Goal: Task Accomplishment & Management: Manage account settings

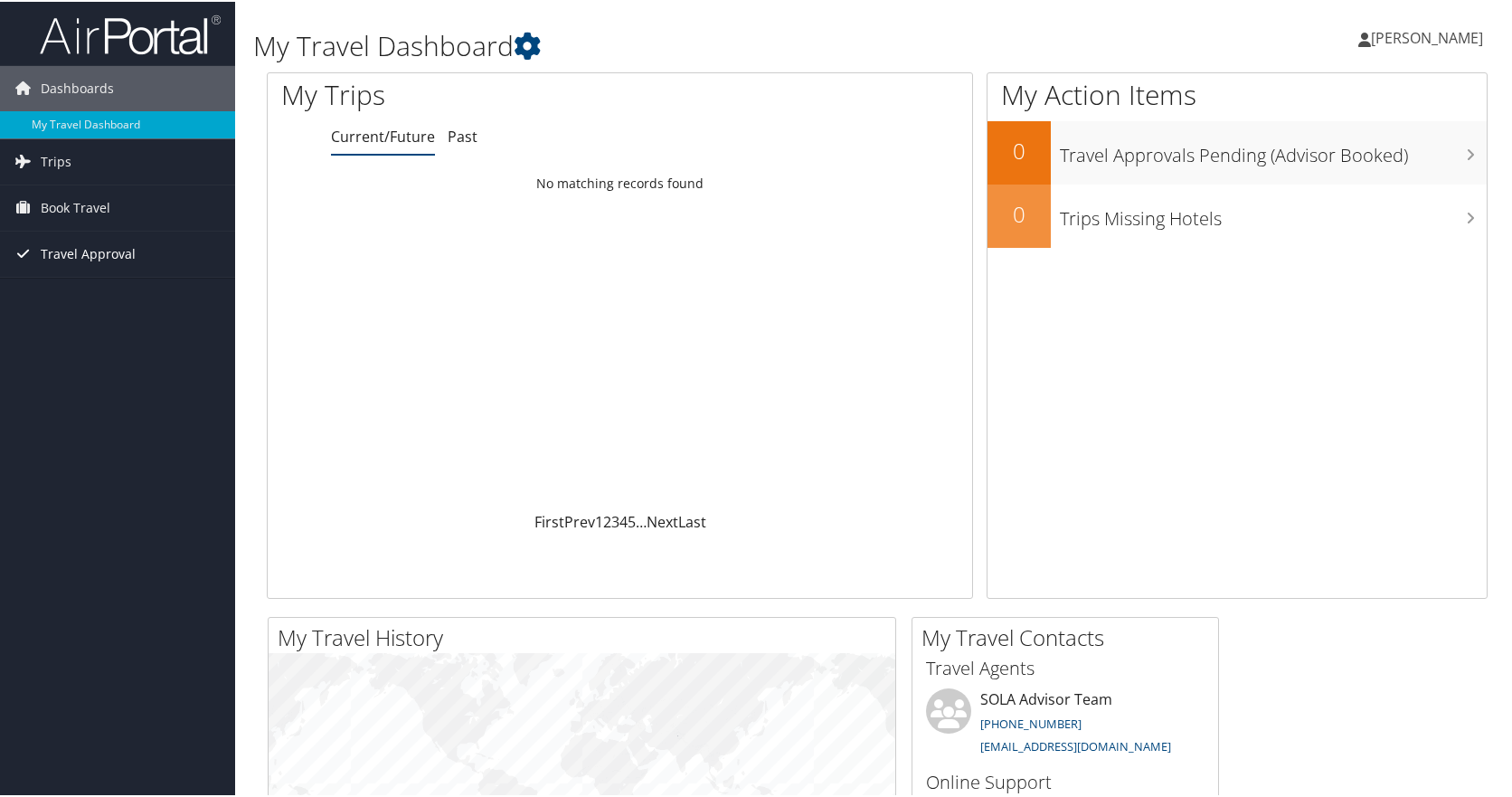
click at [122, 247] on span "Travel Approval" at bounding box center [88, 252] width 94 height 45
click at [107, 360] on link "Approvals (Beta)" at bounding box center [117, 369] width 235 height 27
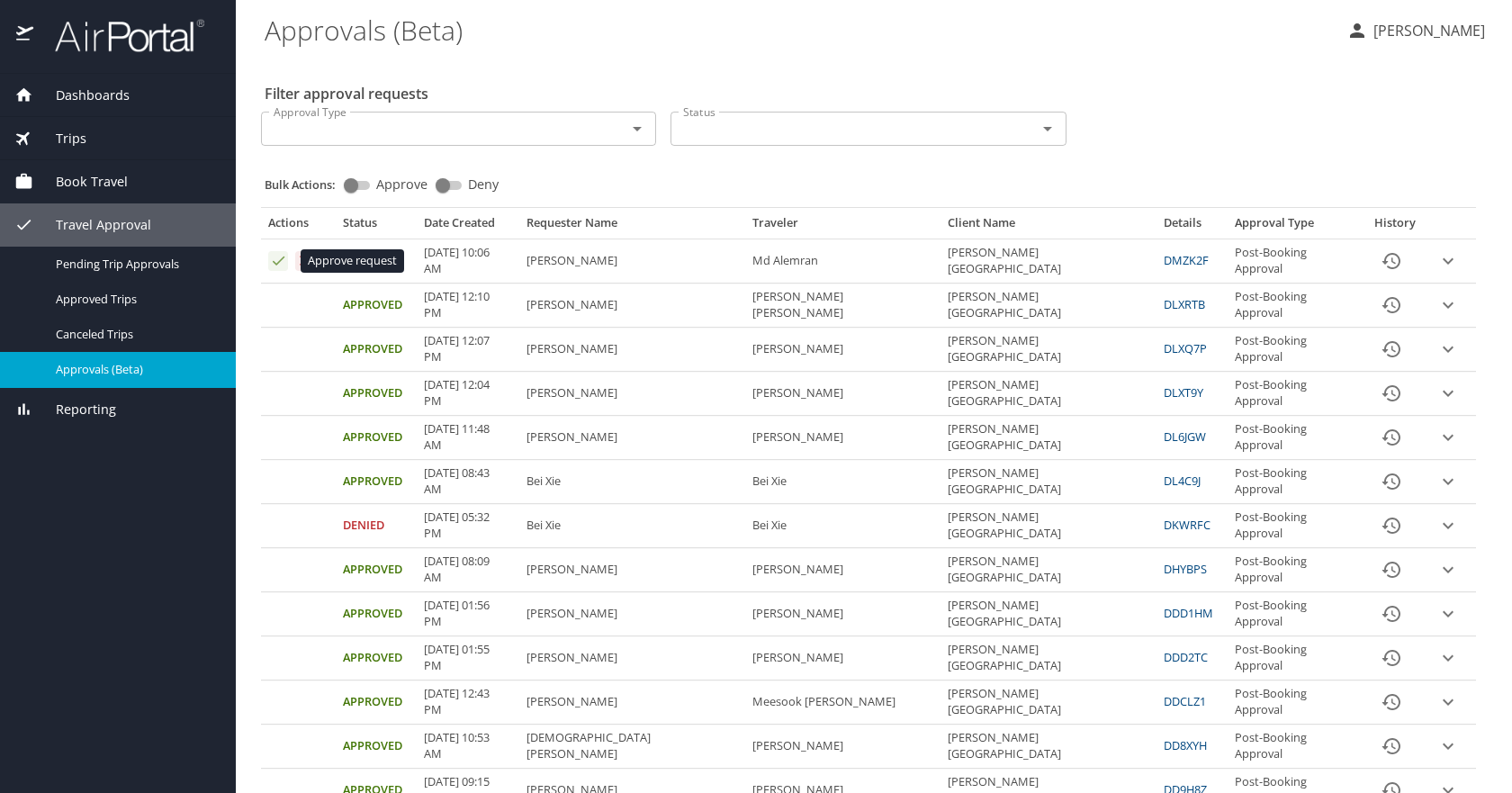
click at [276, 264] on icon "Approval table" at bounding box center [278, 260] width 12 height 9
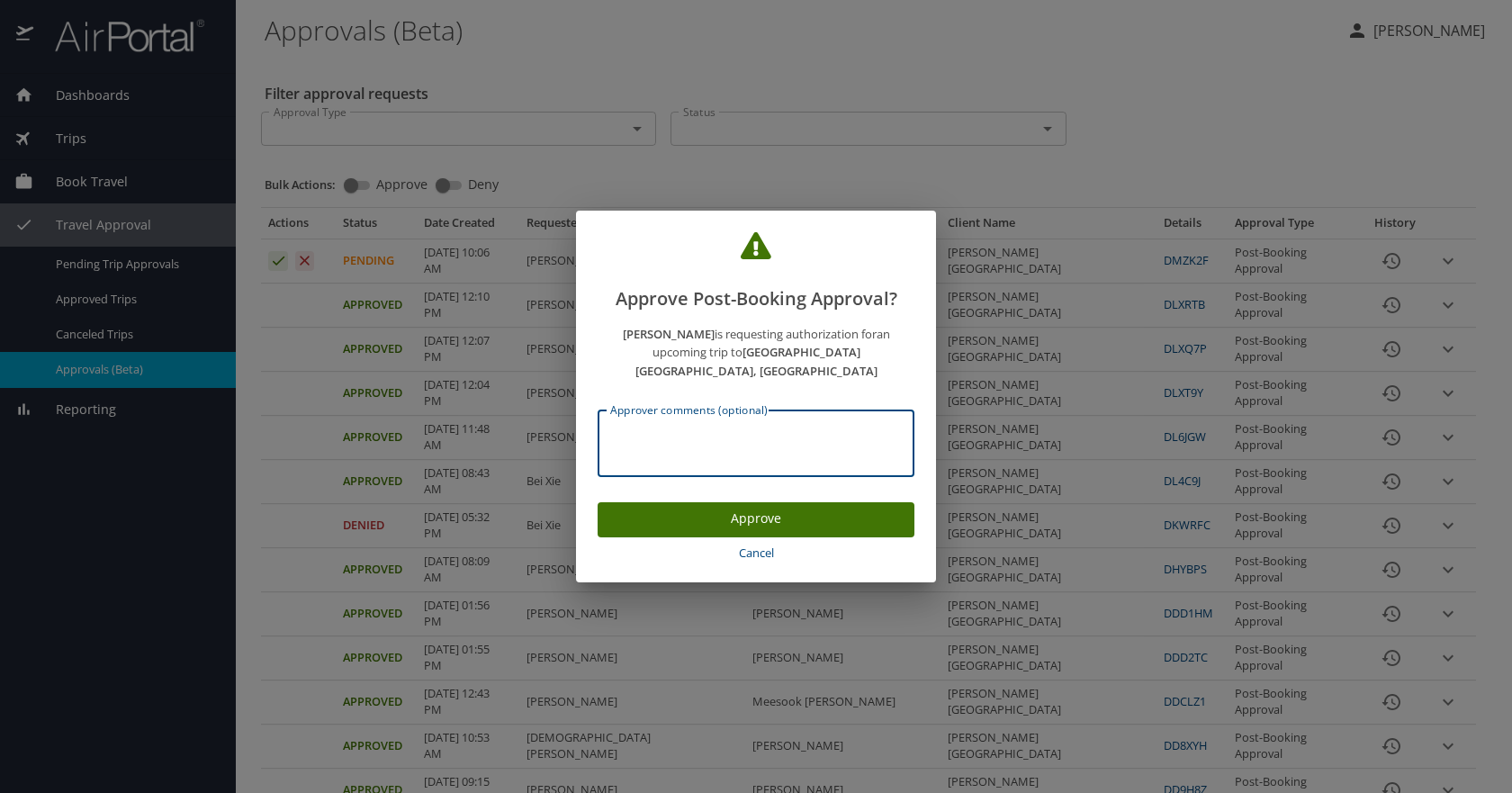
click at [798, 433] on textarea "Approver comments (optional)" at bounding box center [756, 444] width 291 height 35
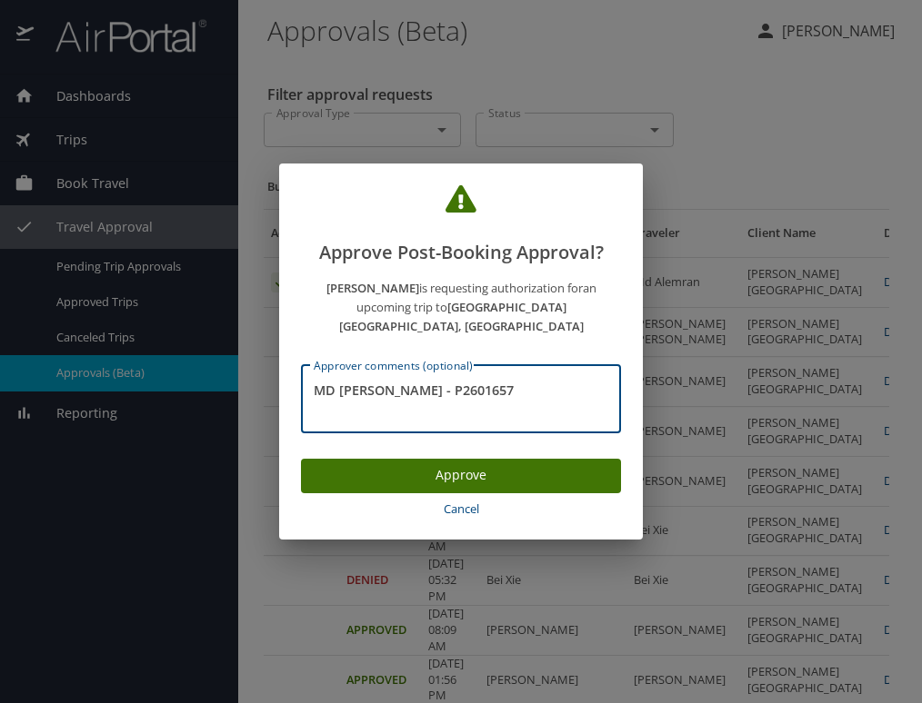
type textarea "MD Alemran - P2601657"
click at [531, 466] on span "Approve" at bounding box center [460, 475] width 291 height 23
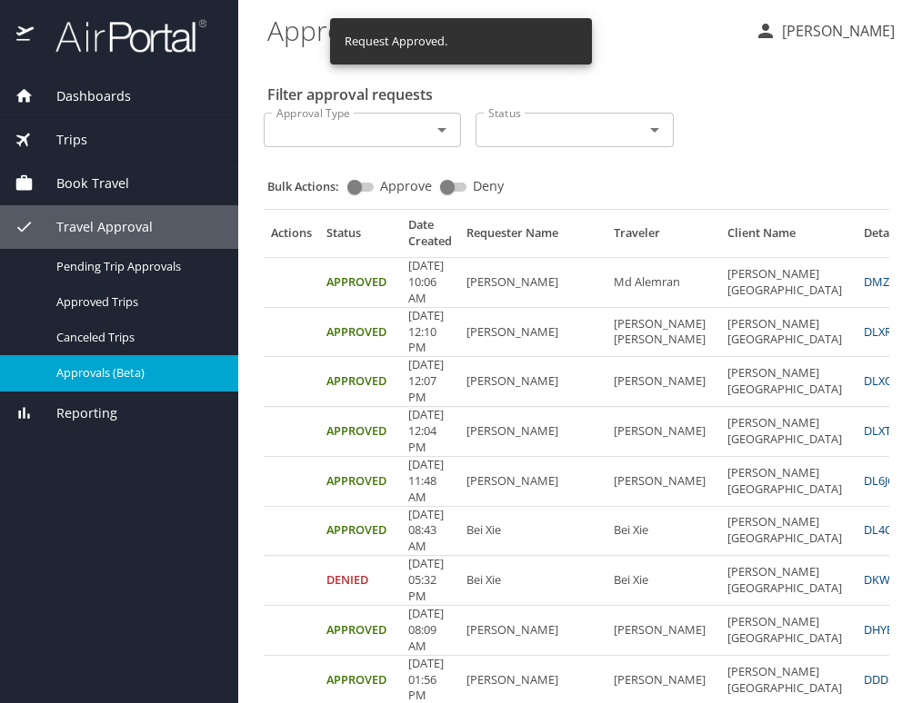
click at [836, 25] on p "Charlcye Rankins" at bounding box center [835, 31] width 118 height 22
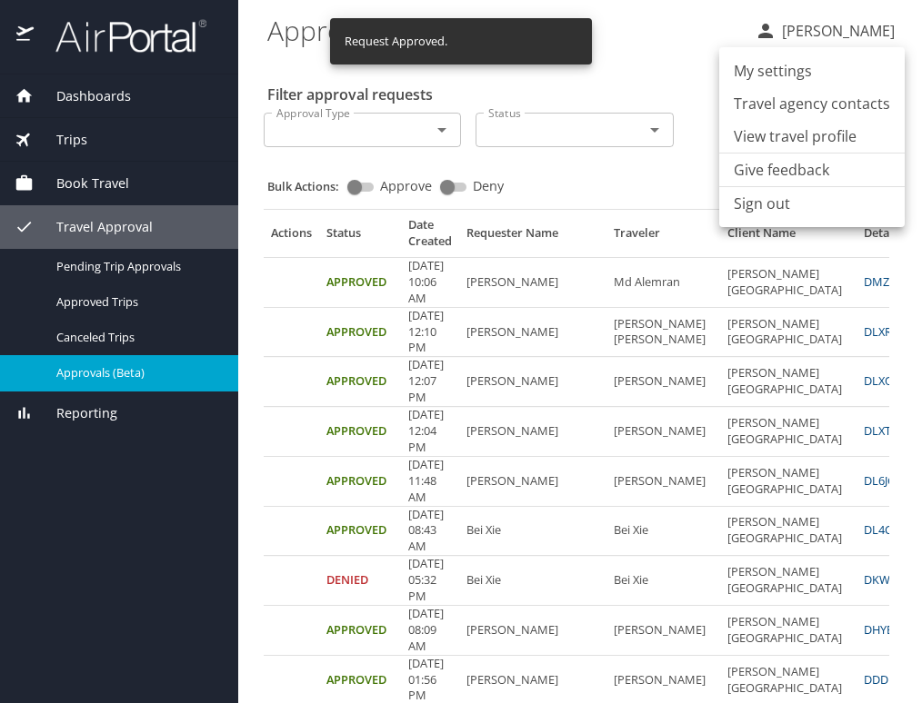
click at [807, 201] on li "Sign out" at bounding box center [811, 203] width 185 height 33
